Goal: Obtain resource: Download file/media

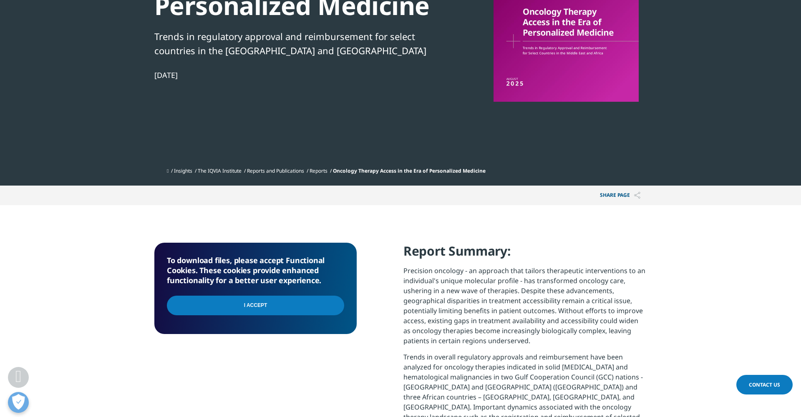
scroll to position [168, 0]
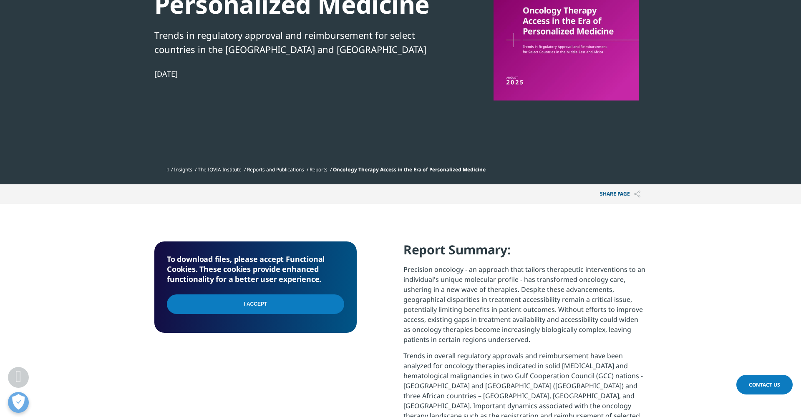
click at [266, 299] on input "I Accept" at bounding box center [255, 304] width 177 height 20
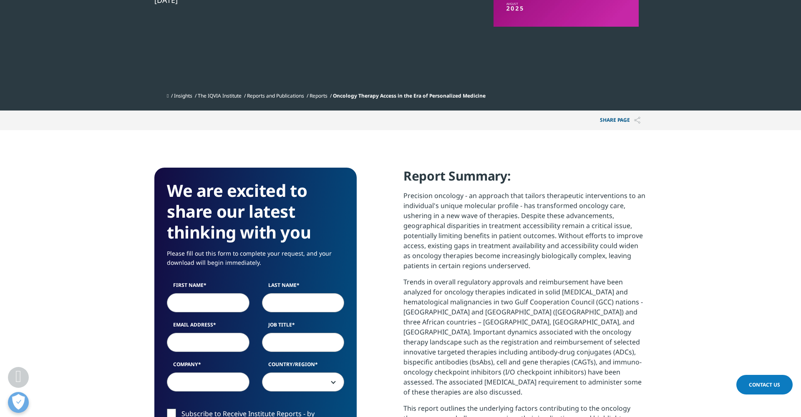
scroll to position [244, 0]
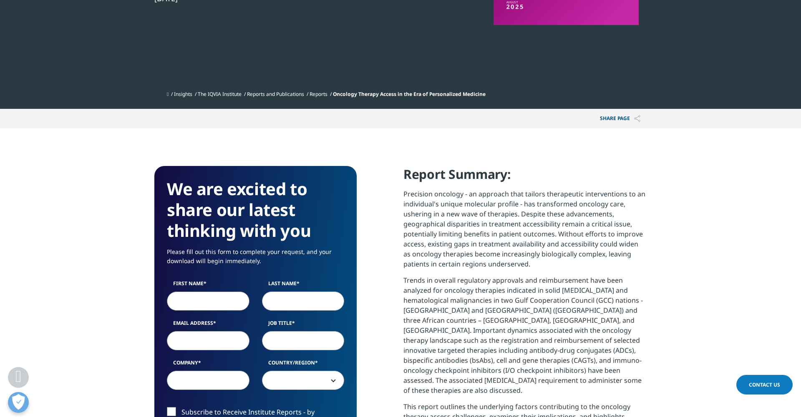
click at [240, 301] on input "First Name" at bounding box center [208, 300] width 83 height 19
click at [238, 301] on input "First Name" at bounding box center [208, 300] width 83 height 19
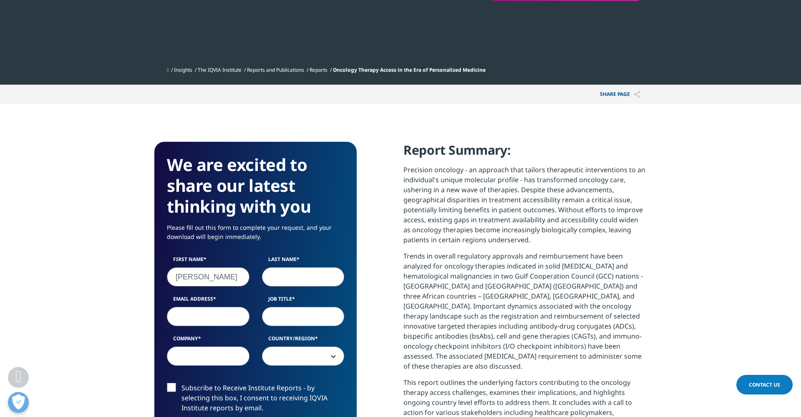
scroll to position [259, 0]
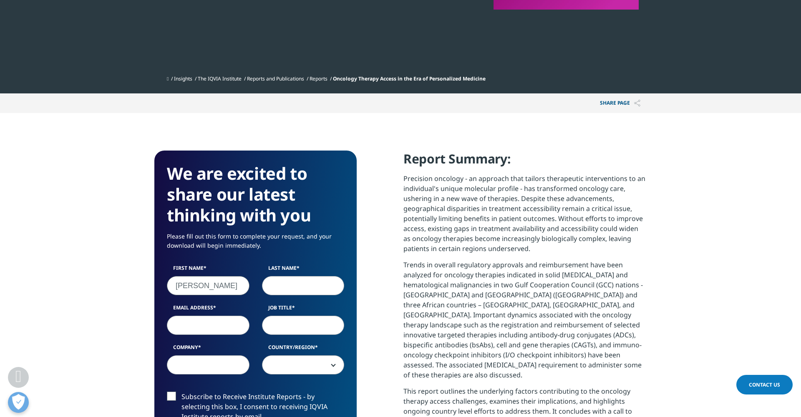
type input "[PERSON_NAME]"
type input "[PERSON_NAME][EMAIL_ADDRESS][PERSON_NAME][DOMAIN_NAME]"
type input "Director"
type input "AKCESSMED"
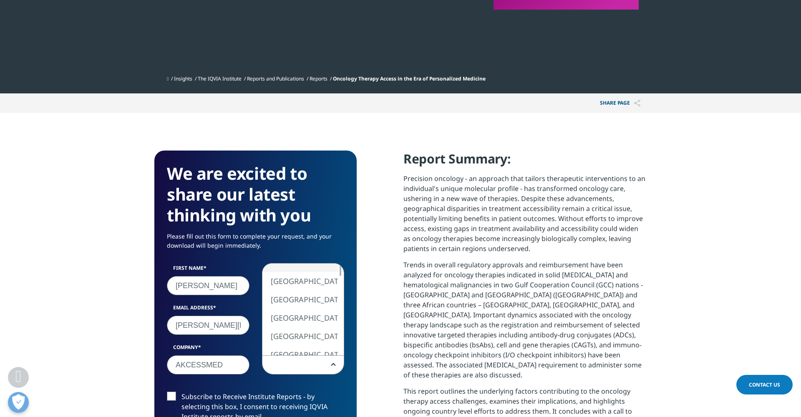
click at [289, 365] on span at bounding box center [303, 365] width 82 height 19
select select "[GEOGRAPHIC_DATA]"
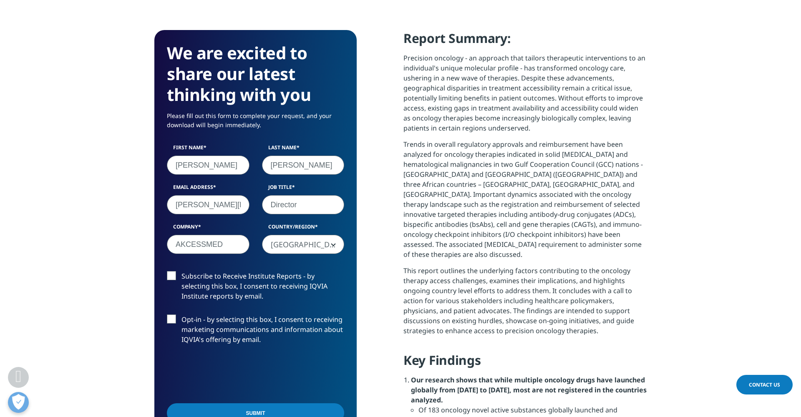
scroll to position [381, 0]
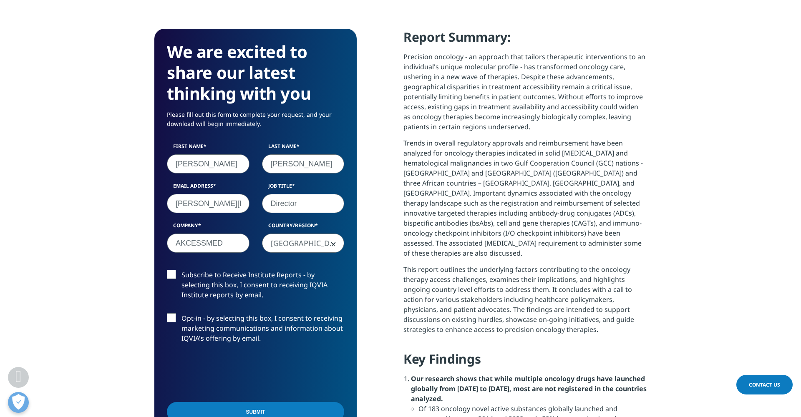
click at [169, 275] on label "Subscribe to Receive Institute Reports - by selecting this box, I consent to re…" at bounding box center [255, 287] width 177 height 35
click at [181, 270] on input "Subscribe to Receive Institute Reports - by selecting this box, I consent to re…" at bounding box center [181, 270] width 0 height 0
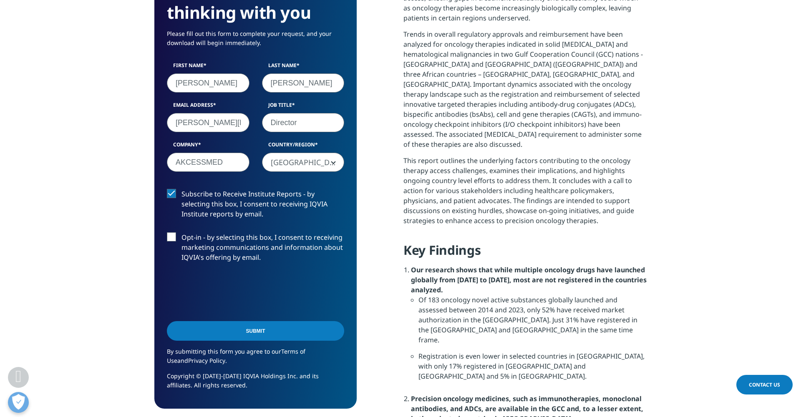
click at [284, 331] on input "Submit" at bounding box center [255, 331] width 177 height 20
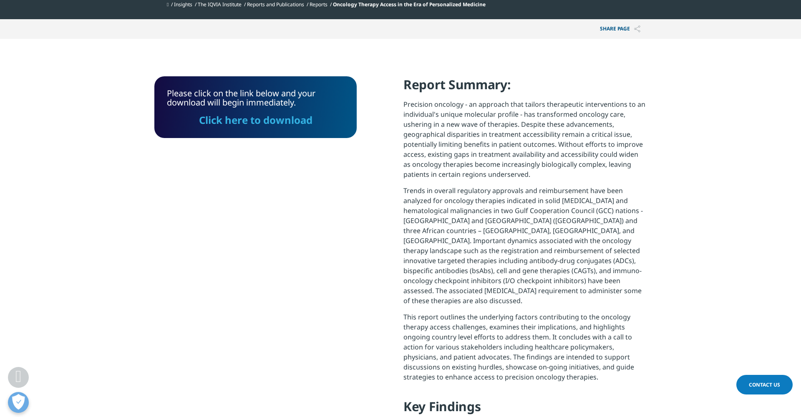
scroll to position [334, 0]
click at [267, 121] on link "Click here to download" at bounding box center [255, 120] width 113 height 14
